Goal: Information Seeking & Learning: Learn about a topic

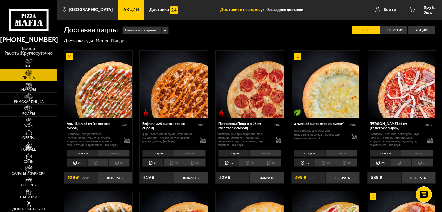
click at [125, 14] on link "Акции" at bounding box center [131, 9] width 26 height 19
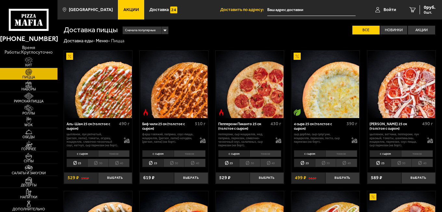
click at [122, 15] on link "Акции" at bounding box center [131, 9] width 26 height 19
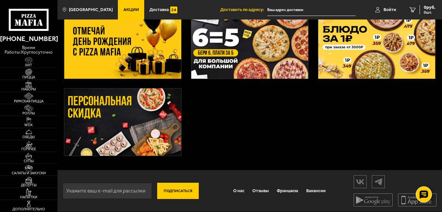
click at [98, 61] on img at bounding box center [122, 44] width 117 height 67
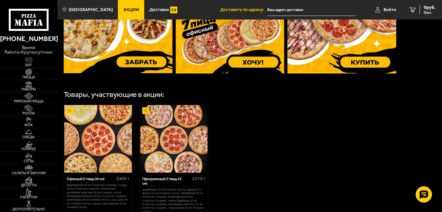
scroll to position [266, 0]
